Goal: Transaction & Acquisition: Purchase product/service

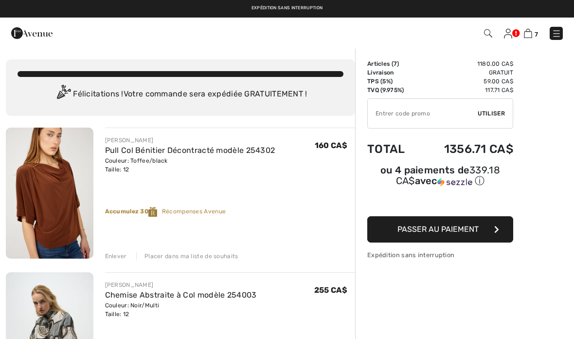
click at [512, 31] on link at bounding box center [508, 33] width 8 height 12
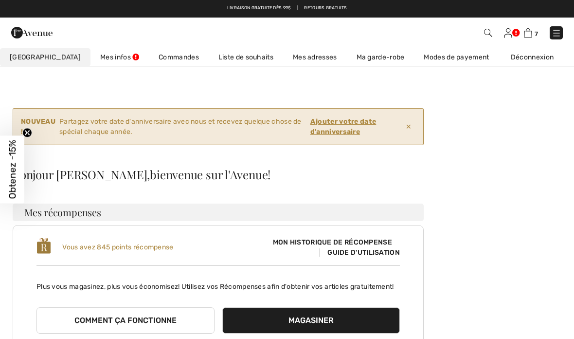
click at [537, 30] on span "7" at bounding box center [536, 33] width 3 height 7
click at [531, 36] on img at bounding box center [528, 32] width 8 height 9
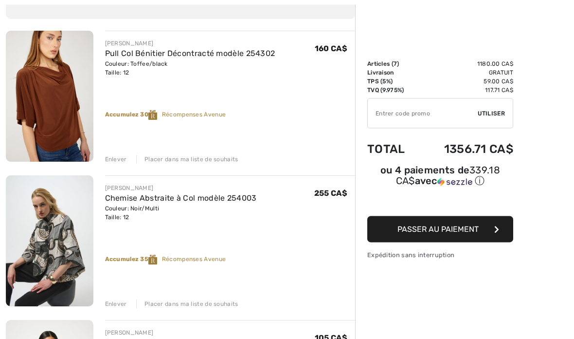
scroll to position [97, 0]
click at [28, 250] on img at bounding box center [50, 240] width 88 height 131
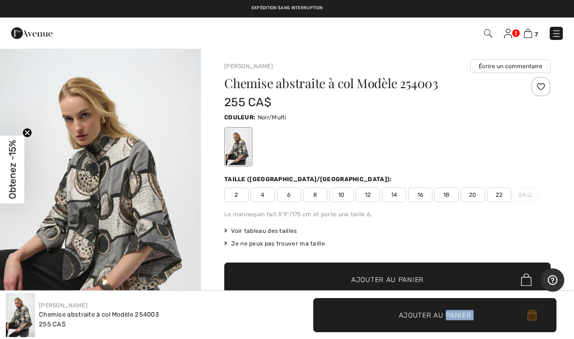
click at [124, 214] on img "1 / 6" at bounding box center [100, 198] width 201 height 301
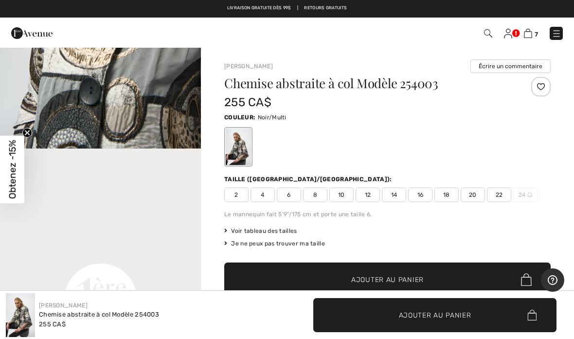
scroll to position [500, 0]
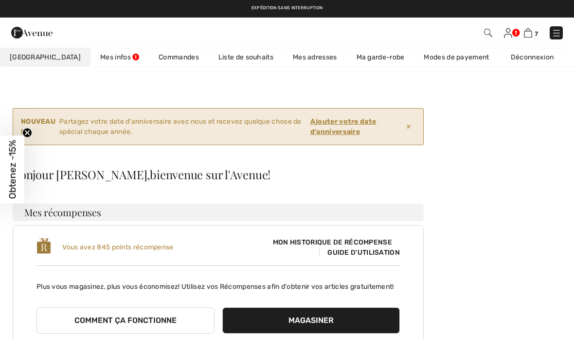
click at [546, 21] on div "7 Commander Salut, Claudette! 845 = Jupe gratuite" at bounding box center [287, 33] width 574 height 30
click at [534, 25] on div "7 Commander" at bounding box center [405, 33] width 330 height 20
click at [532, 31] on img at bounding box center [528, 32] width 8 height 9
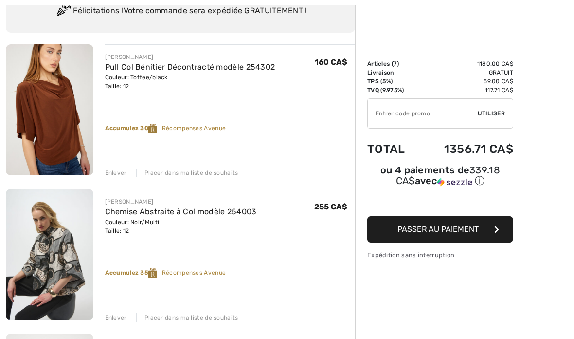
scroll to position [83, 0]
click at [122, 315] on div "Enlever" at bounding box center [116, 317] width 22 height 9
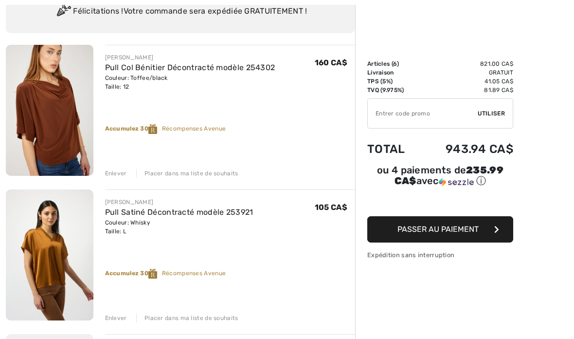
click at [123, 317] on div "Enlever" at bounding box center [116, 317] width 22 height 9
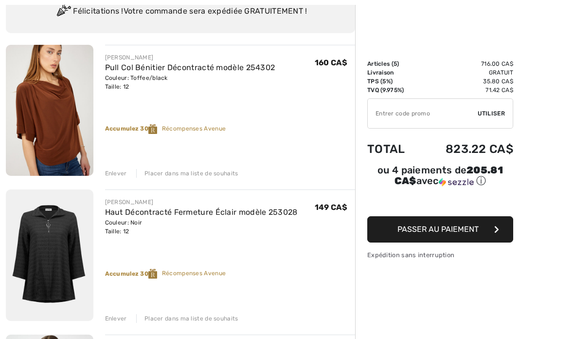
click at [123, 316] on div "Enlever" at bounding box center [116, 318] width 22 height 9
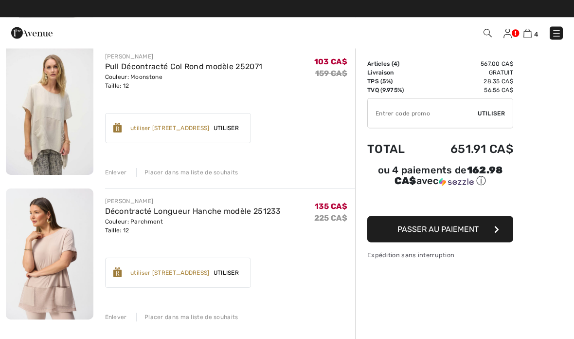
scroll to position [373, 0]
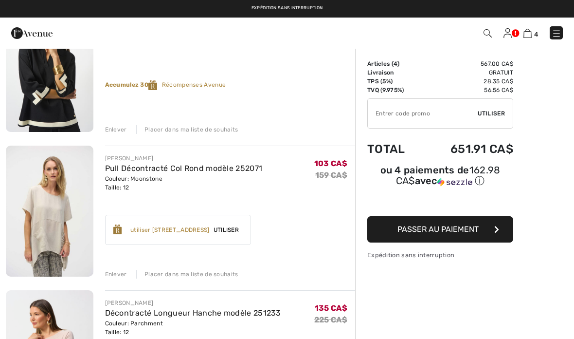
scroll to position [265, 0]
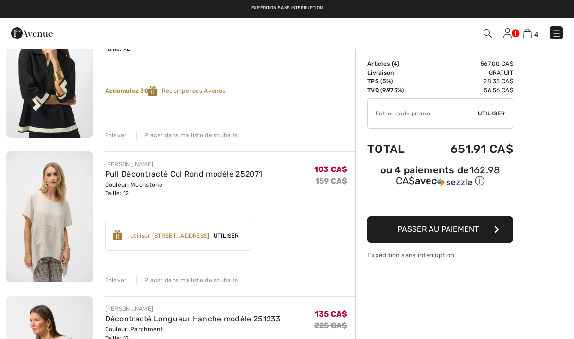
click at [33, 225] on img at bounding box center [50, 216] width 88 height 131
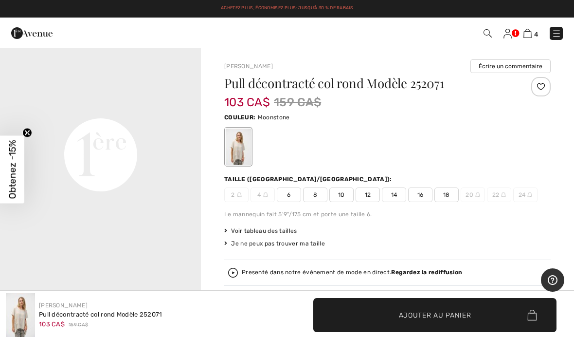
scroll to position [647, 0]
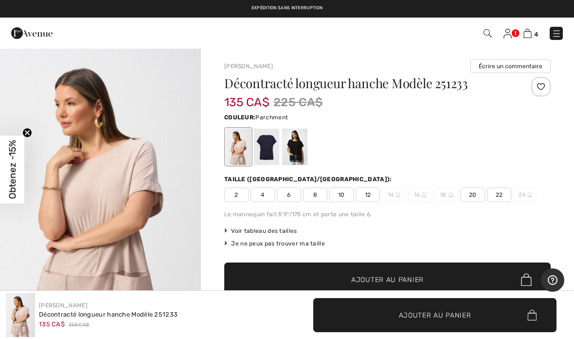
click at [537, 27] on link "4" at bounding box center [530, 33] width 15 height 12
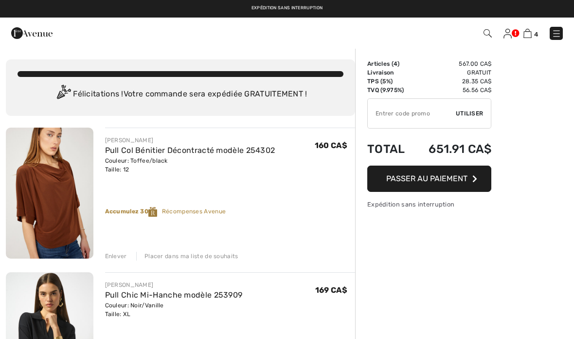
click at [531, 31] on img at bounding box center [527, 33] width 8 height 9
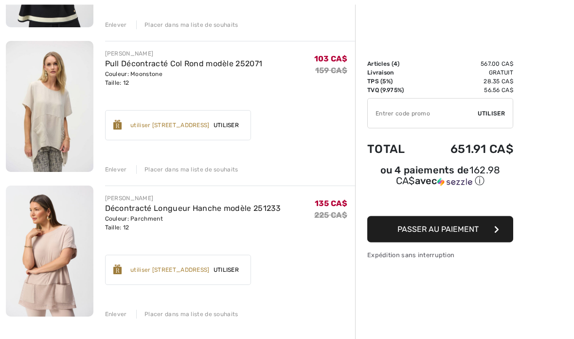
scroll to position [374, 0]
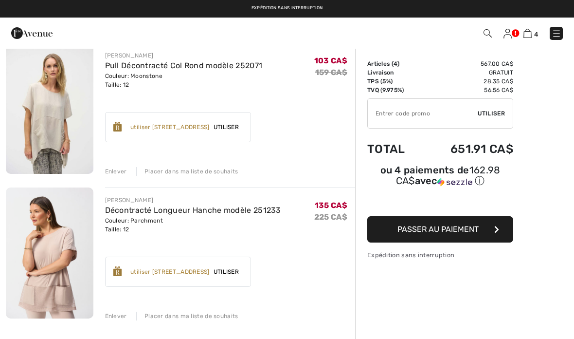
click at [109, 311] on div "Enlever" at bounding box center [116, 315] width 22 height 9
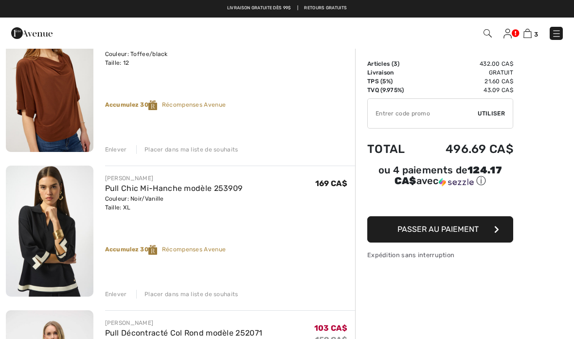
scroll to position [105, 0]
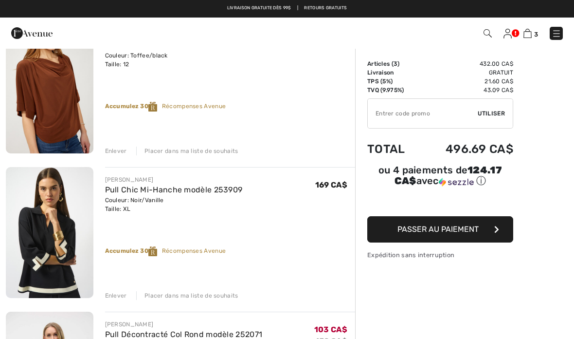
click at [36, 237] on img at bounding box center [50, 232] width 88 height 131
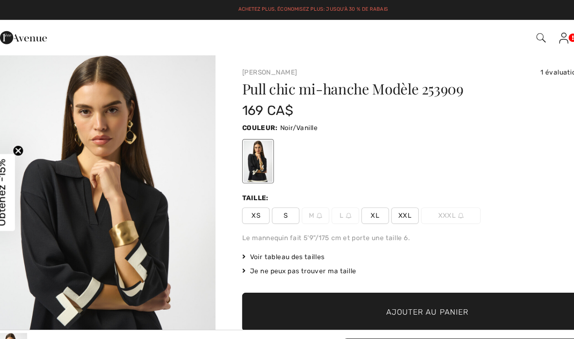
click at [58, 177] on img "1 / 8" at bounding box center [100, 198] width 201 height 301
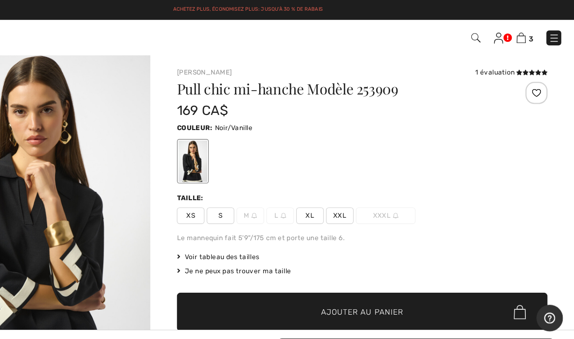
click at [523, 29] on link "3" at bounding box center [530, 33] width 15 height 12
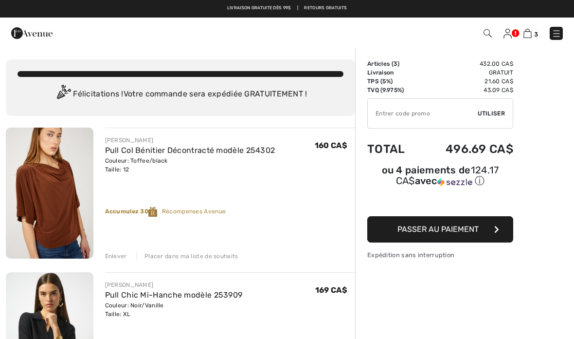
click at [38, 200] on img at bounding box center [50, 192] width 88 height 131
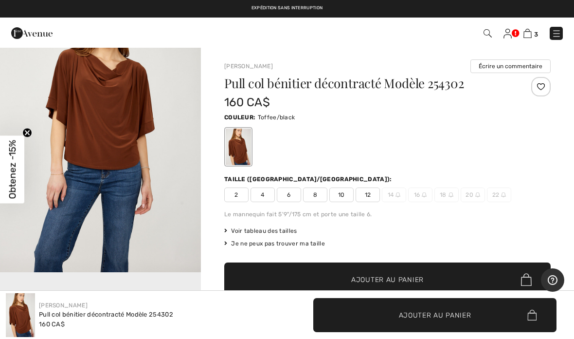
click at [15, 194] on span "Obtenez -15%" at bounding box center [12, 169] width 11 height 59
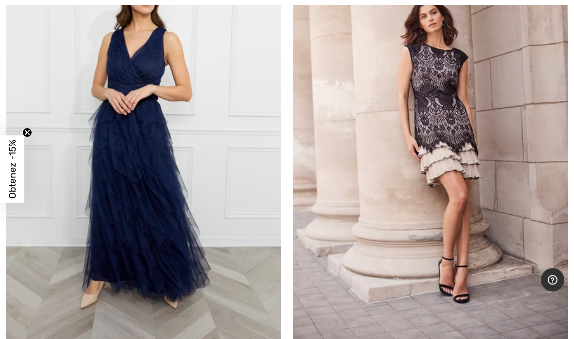
scroll to position [6461, 0]
click at [544, 173] on img at bounding box center [430, 140] width 275 height 413
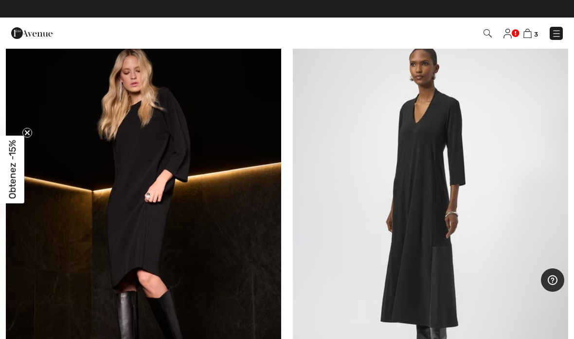
scroll to position [10620, 0]
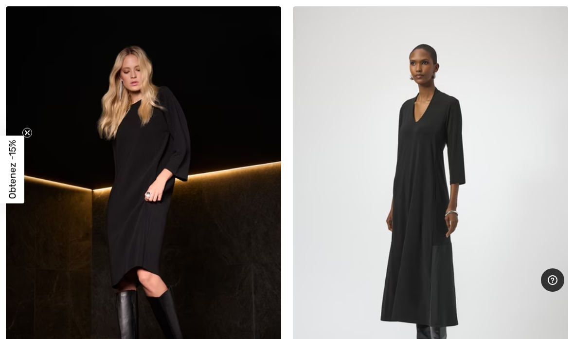
click at [113, 200] on img at bounding box center [143, 212] width 275 height 413
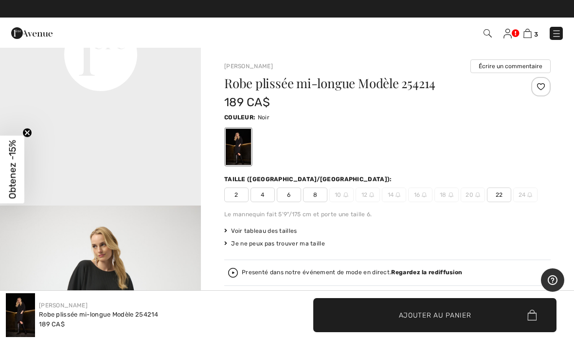
scroll to position [747, 0]
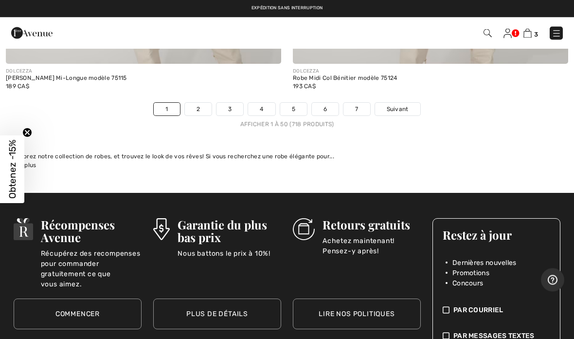
scroll to position [11931, 0]
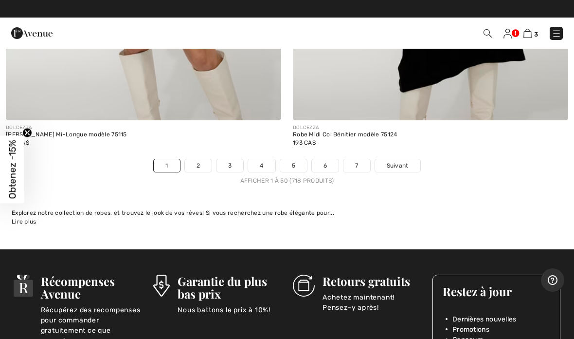
click at [404, 161] on span "Suivant" at bounding box center [398, 165] width 22 height 9
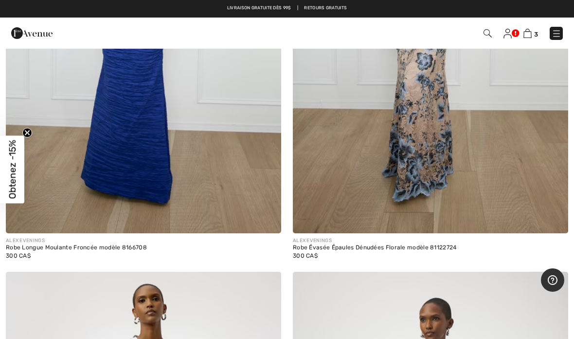
scroll to position [4999, 0]
